Goal: Information Seeking & Learning: Learn about a topic

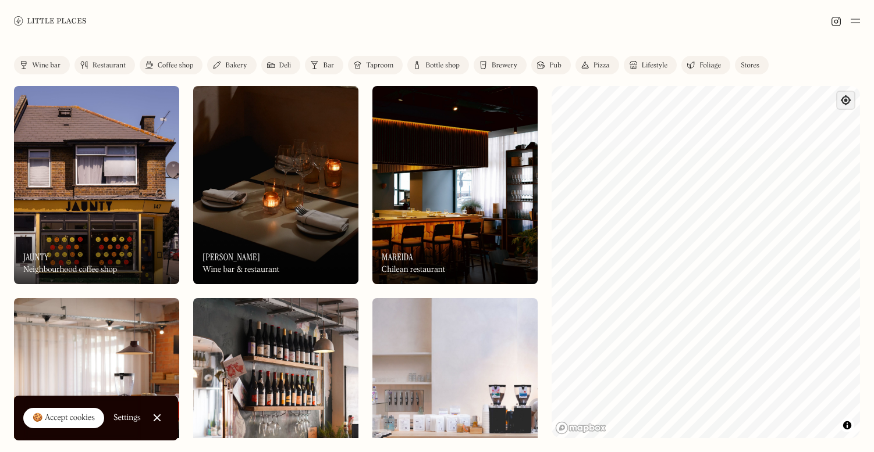
click at [844, 101] on span "Find my location" at bounding box center [845, 100] width 17 height 17
click at [693, 266] on div "Map marker" at bounding box center [706, 262] width 28 height 28
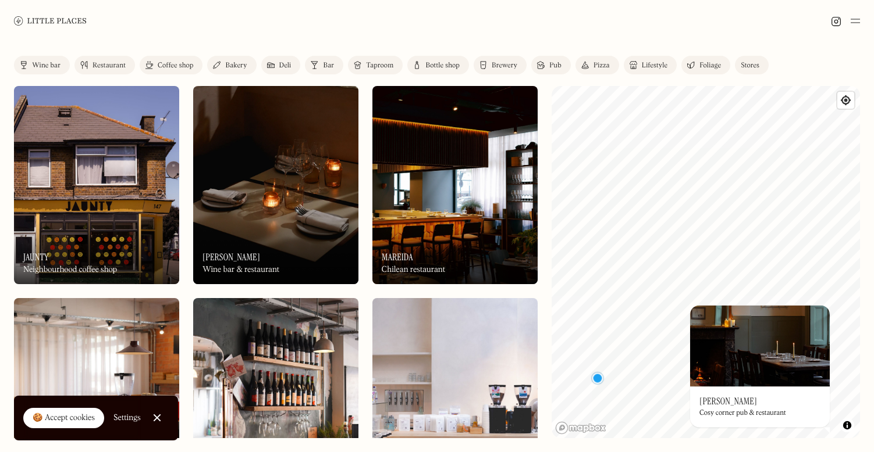
click at [698, 394] on div "© Mapbox © OpenStreetMap Improve this map On Our Radar [PERSON_NAME] Cosy corne…" at bounding box center [705, 262] width 308 height 352
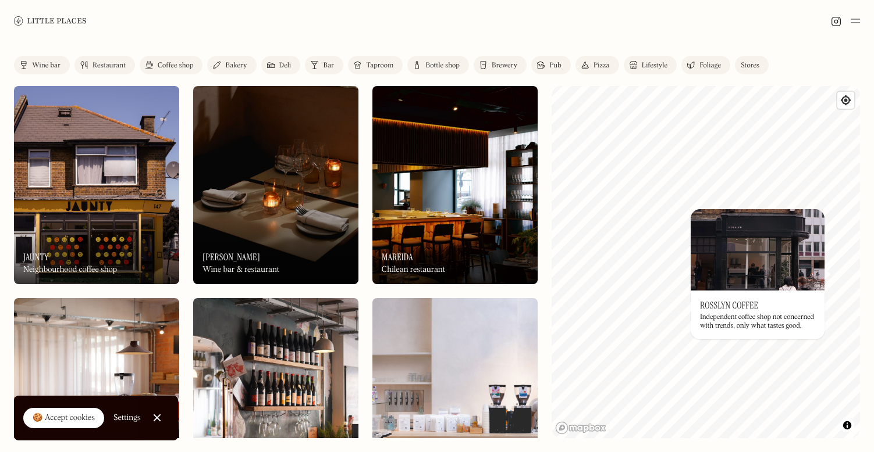
click at [116, 62] on div "Restaurant" at bounding box center [108, 65] width 33 height 7
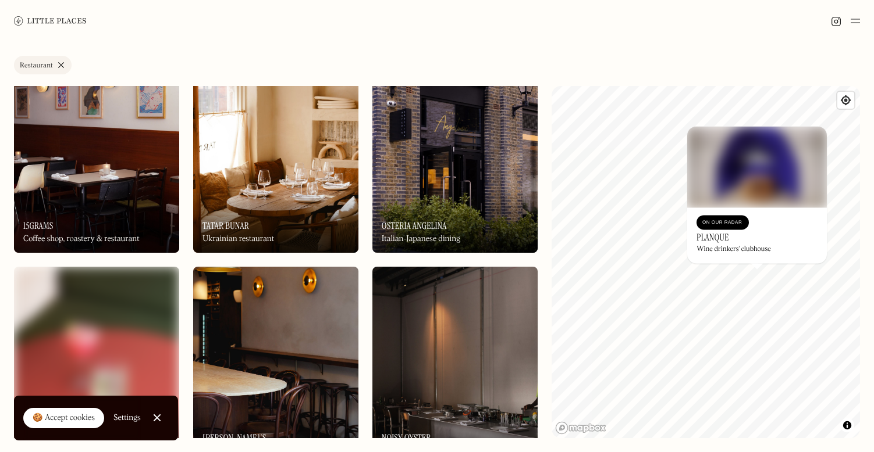
scroll to position [244, 0]
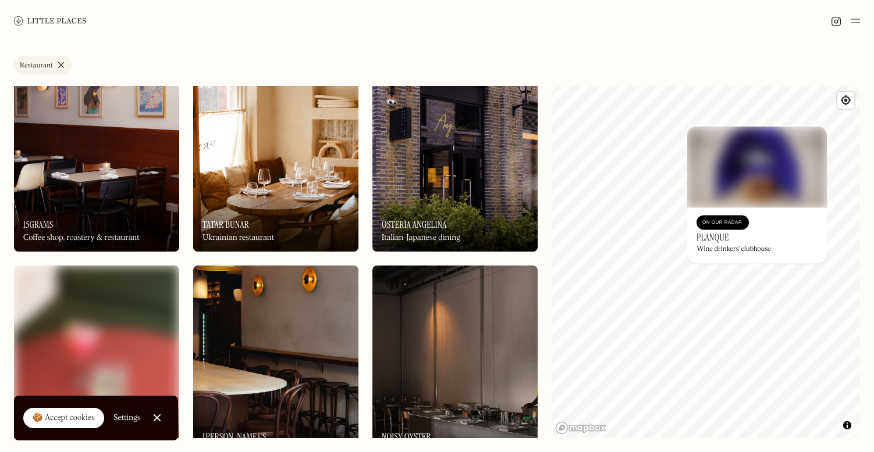
click at [452, 152] on img at bounding box center [454, 153] width 165 height 198
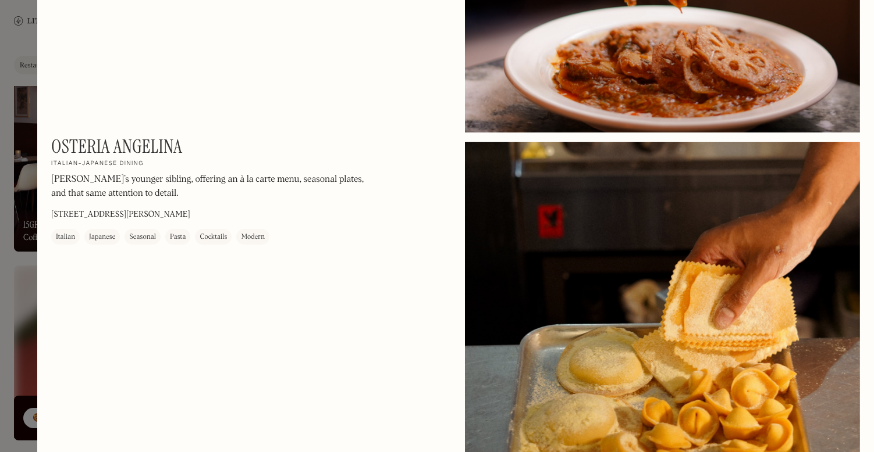
scroll to position [876, 0]
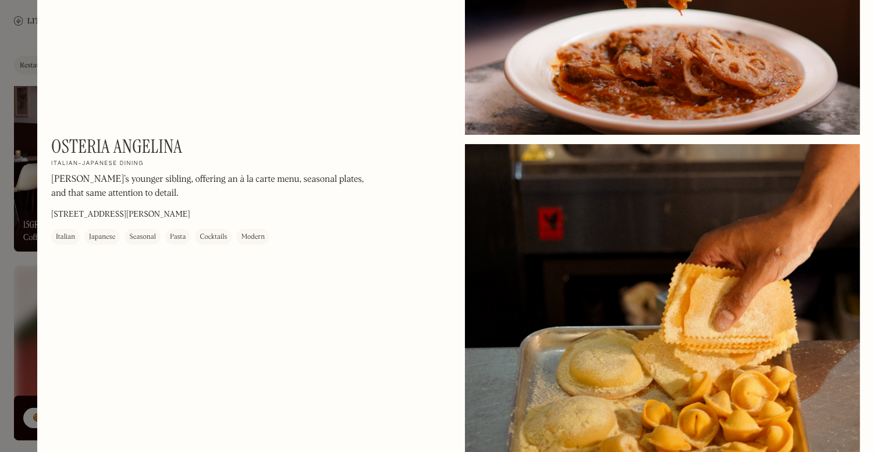
click at [12, 234] on div at bounding box center [437, 226] width 874 height 452
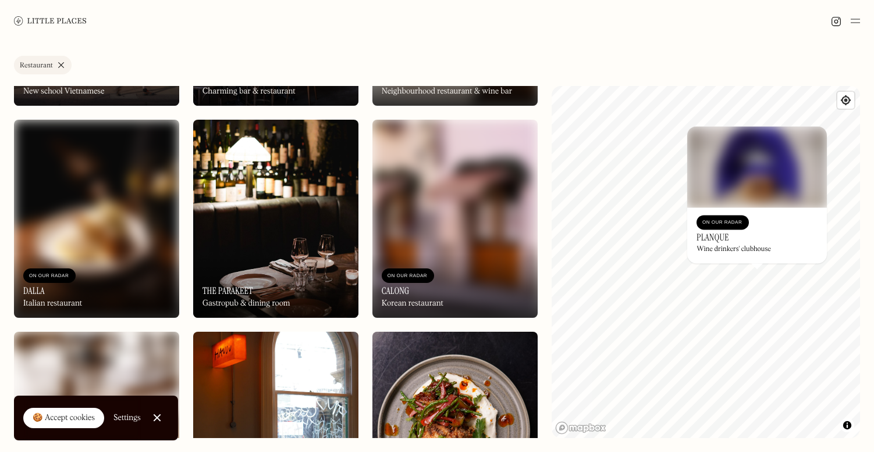
scroll to position [797, 0]
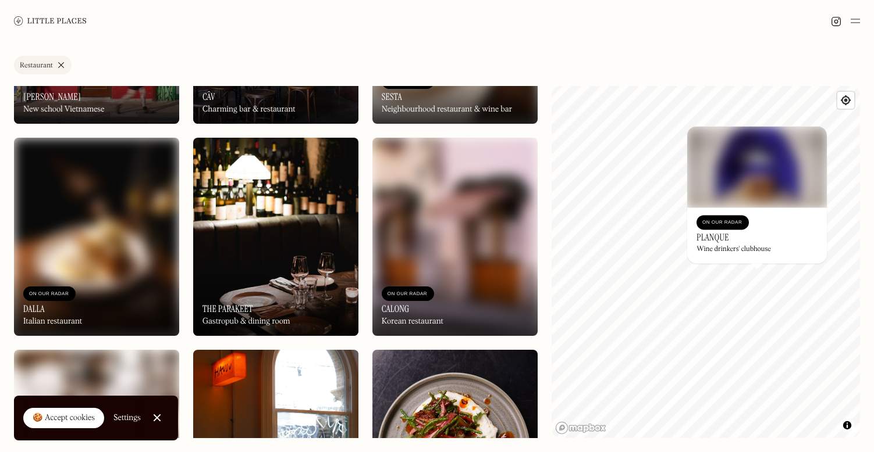
click at [242, 240] on img at bounding box center [275, 237] width 165 height 198
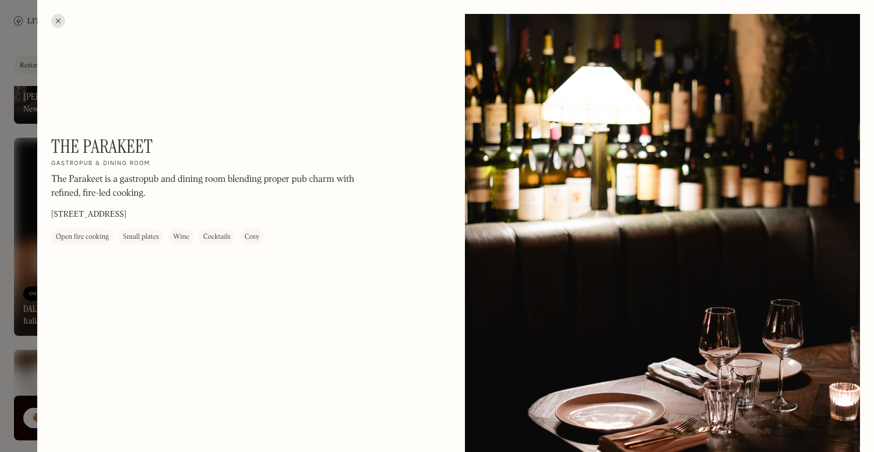
click at [5, 271] on div at bounding box center [437, 226] width 874 height 452
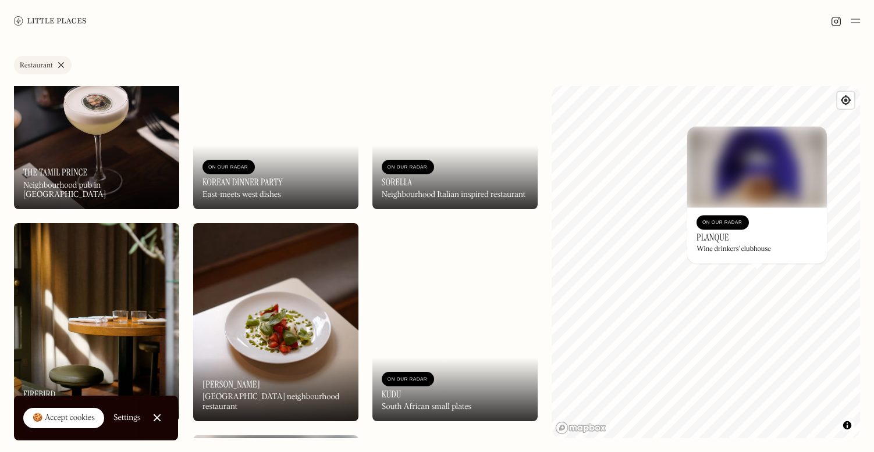
scroll to position [5379, 0]
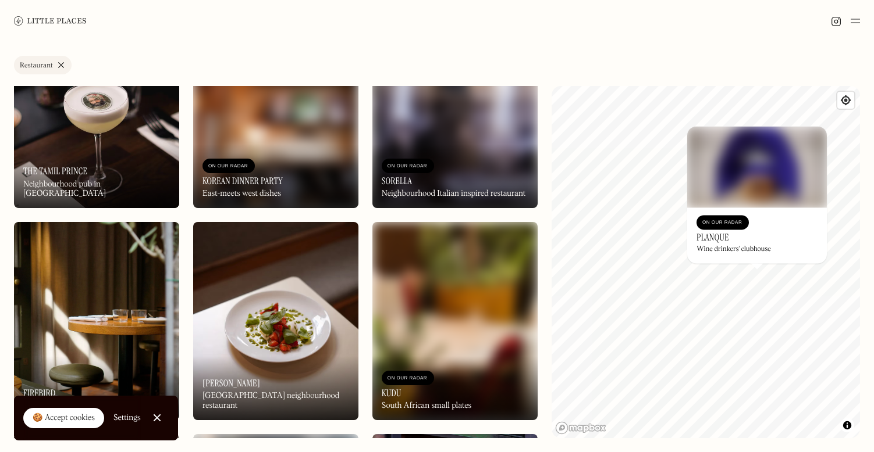
click at [81, 143] on img at bounding box center [96, 109] width 165 height 198
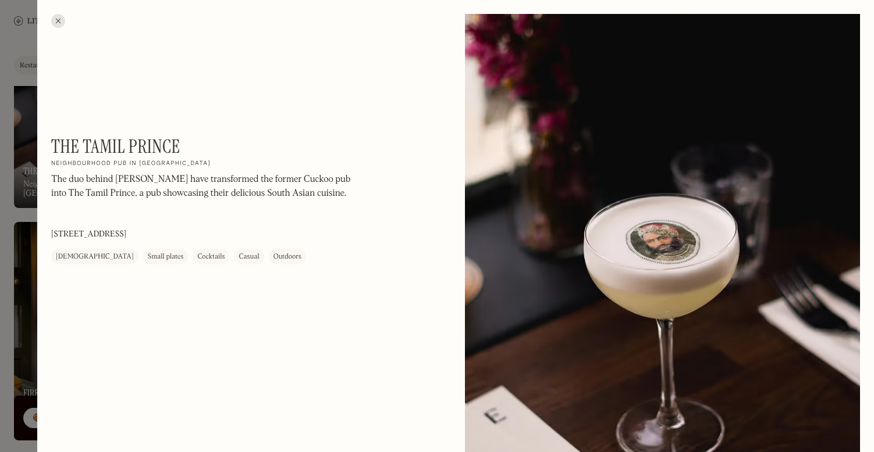
click at [23, 126] on div at bounding box center [437, 226] width 874 height 452
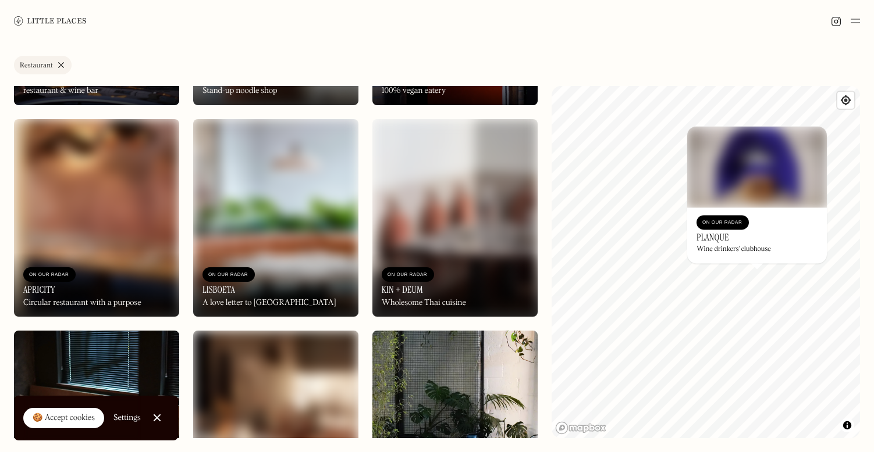
scroll to position [5991, 0]
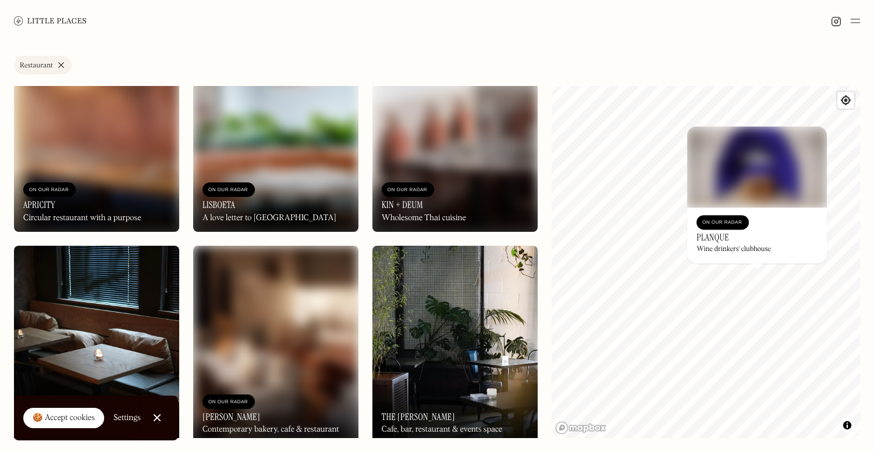
click at [263, 208] on div "On Our Radar Lisboeta A love letter to [GEOGRAPHIC_DATA]" at bounding box center [275, 200] width 165 height 64
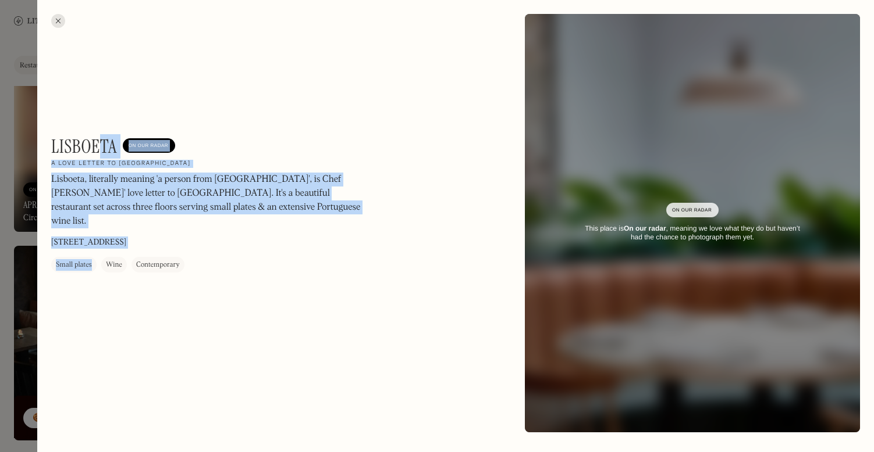
drag, startPoint x: 51, startPoint y: 147, endPoint x: 102, endPoint y: 147, distance: 51.8
click at [102, 147] on div "Lisboeta On Our Radar A love letter to Lisbon Lisboeta, literally meaning 'a pe…" at bounding box center [455, 223] width 836 height 447
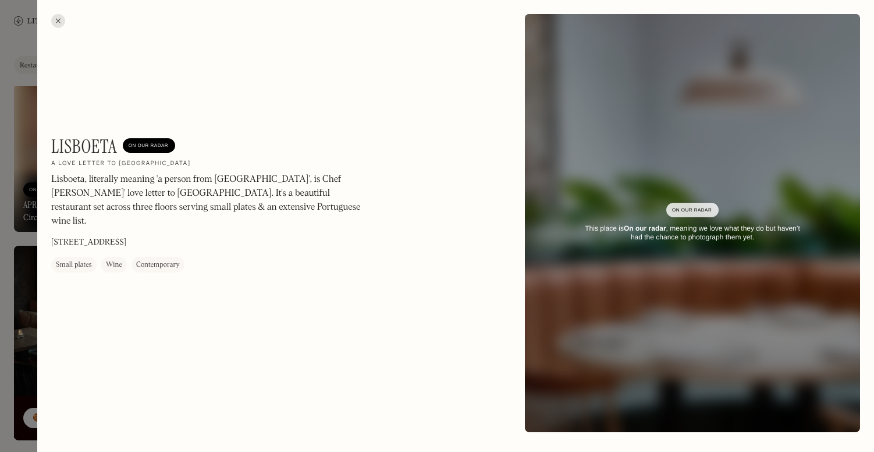
click at [245, 168] on div "Lisboeta On Our Radar A love letter to Lisbon Lisboeta, literally meaning 'a pe…" at bounding box center [208, 204] width 314 height 137
